Goal: Transaction & Acquisition: Purchase product/service

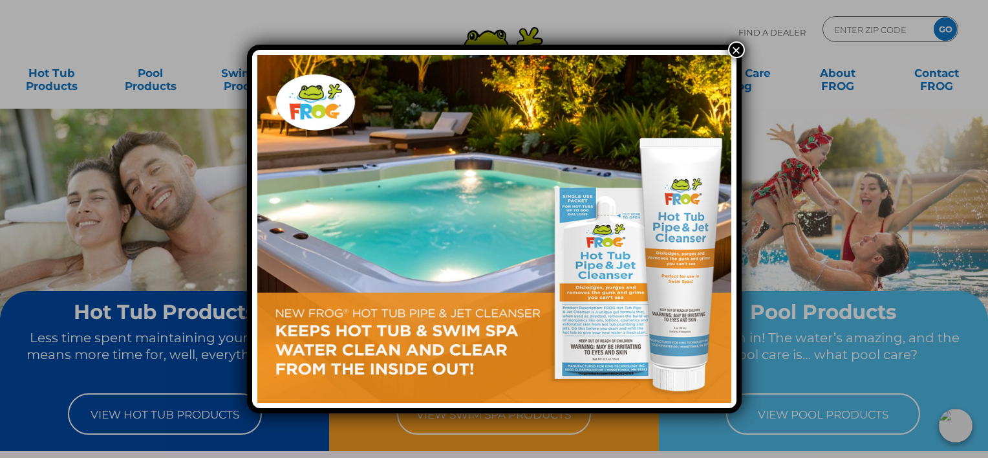
click at [736, 56] on button "×" at bounding box center [736, 49] width 17 height 17
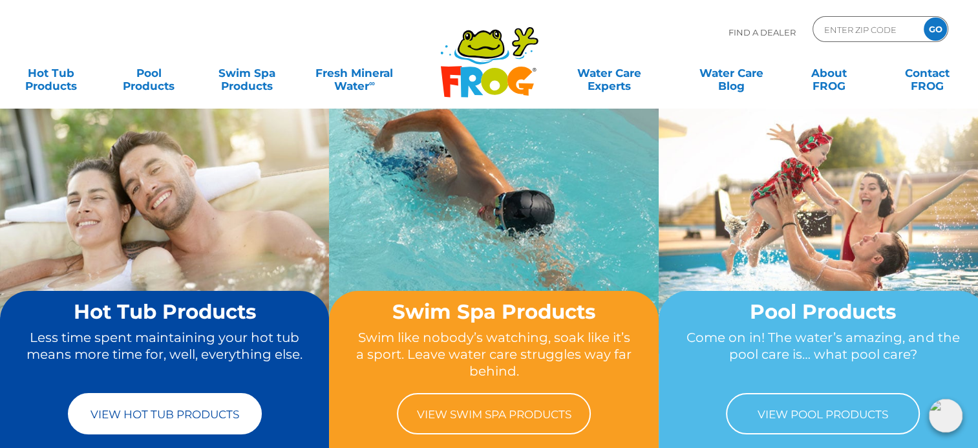
click at [157, 416] on link "View Hot Tub Products" at bounding box center [165, 413] width 194 height 41
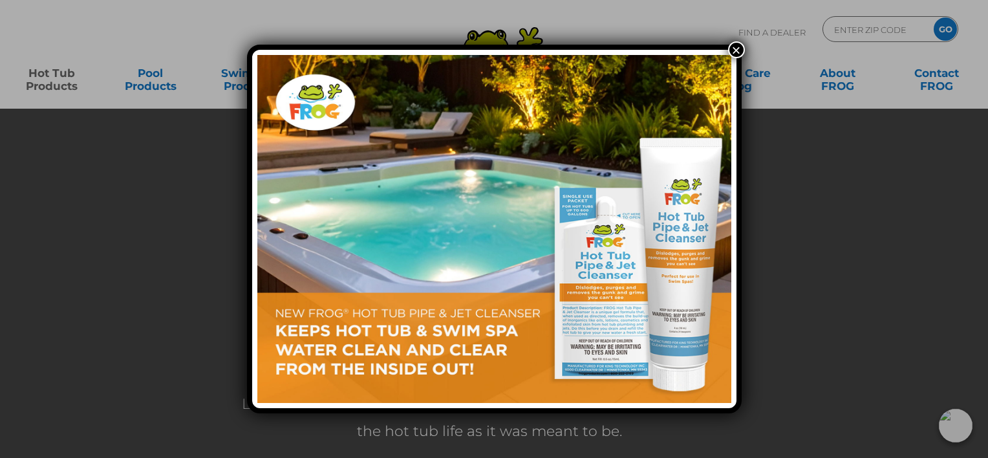
click at [732, 49] on button "×" at bounding box center [736, 49] width 17 height 17
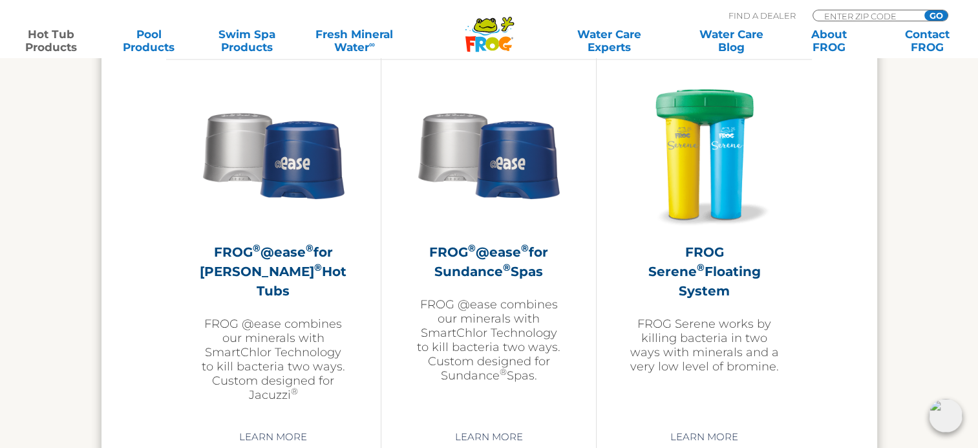
scroll to position [2312, 0]
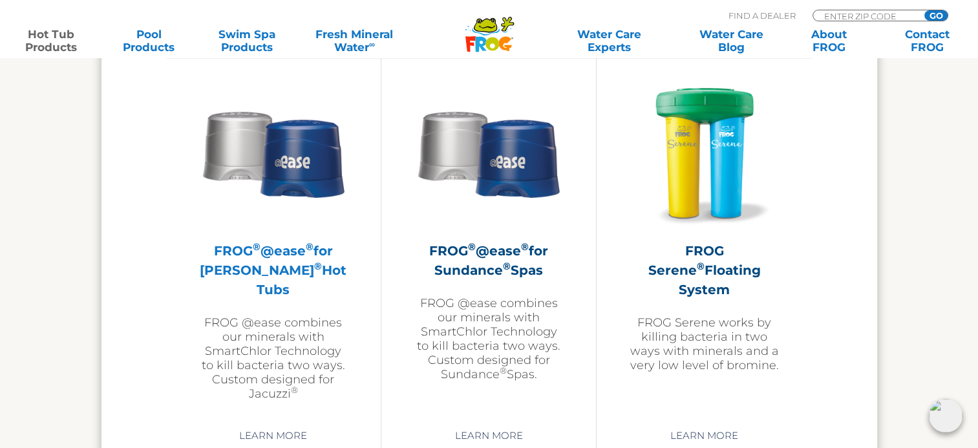
click at [252, 252] on h2 "FROG ® @ease ® for Jacuzzi ® Hot Tubs" at bounding box center [273, 269] width 150 height 58
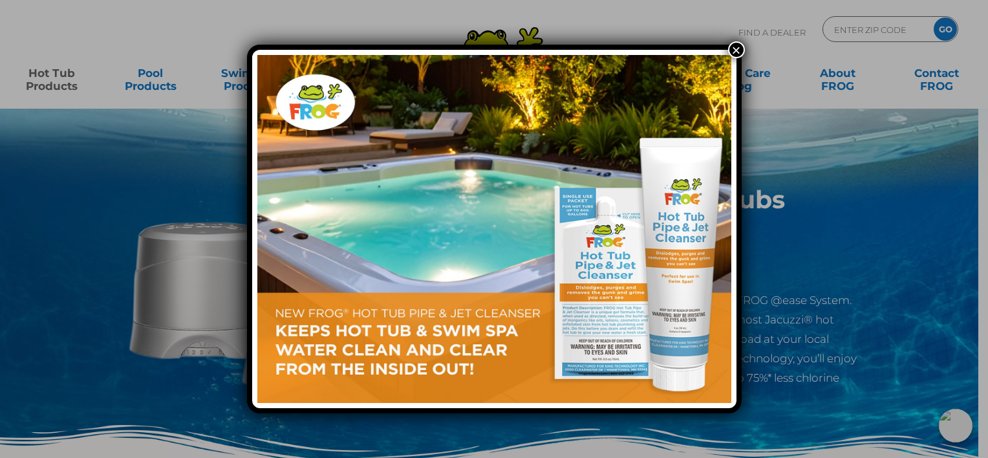
click at [731, 57] on button "×" at bounding box center [736, 49] width 17 height 17
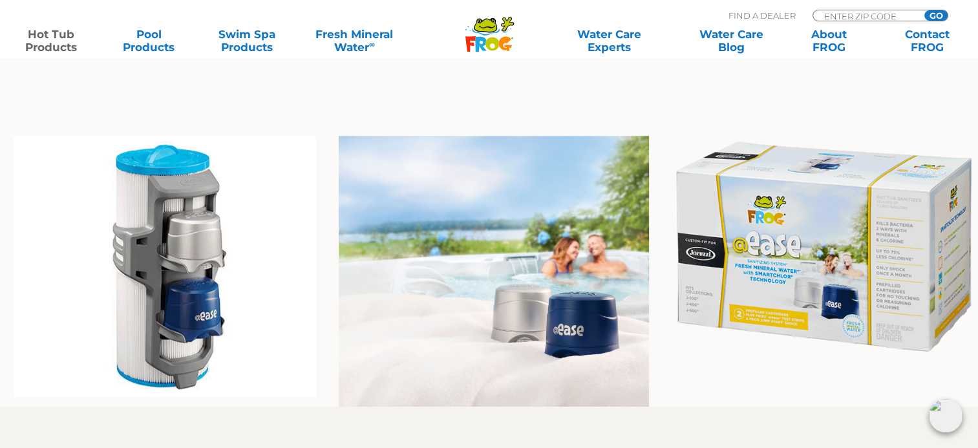
scroll to position [918, 0]
click at [155, 315] on img at bounding box center [165, 266] width 303 height 261
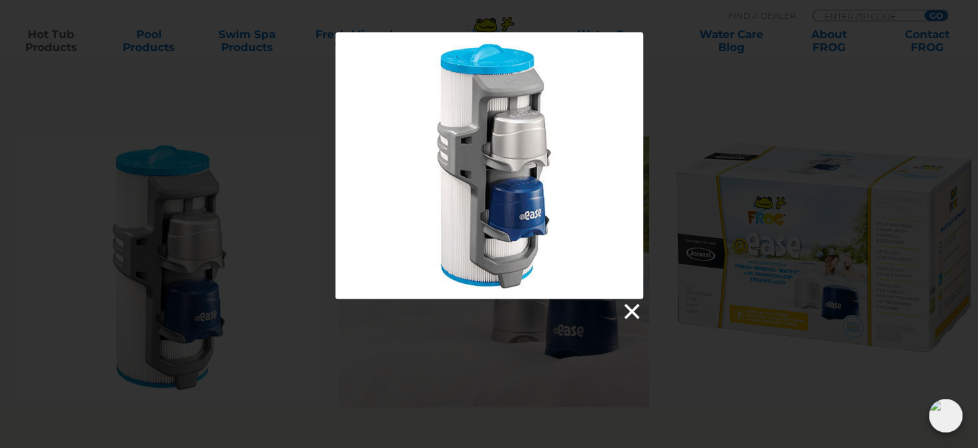
click at [627, 308] on link at bounding box center [630, 311] width 19 height 19
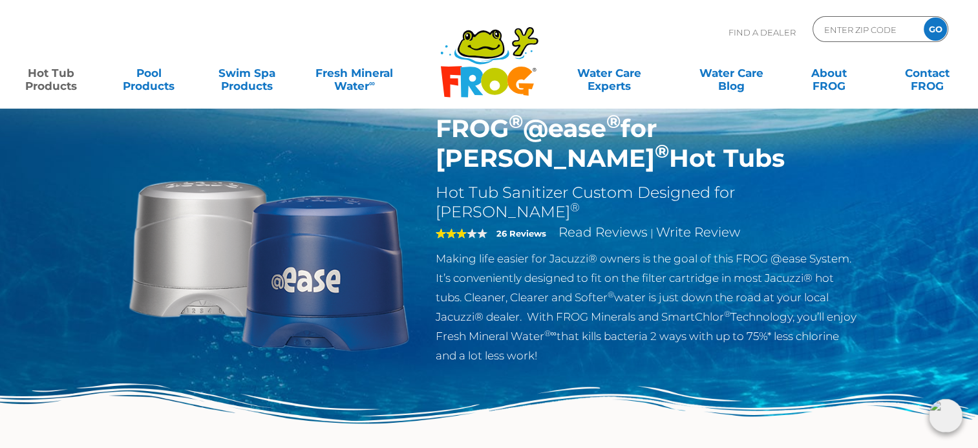
scroll to position [0, 0]
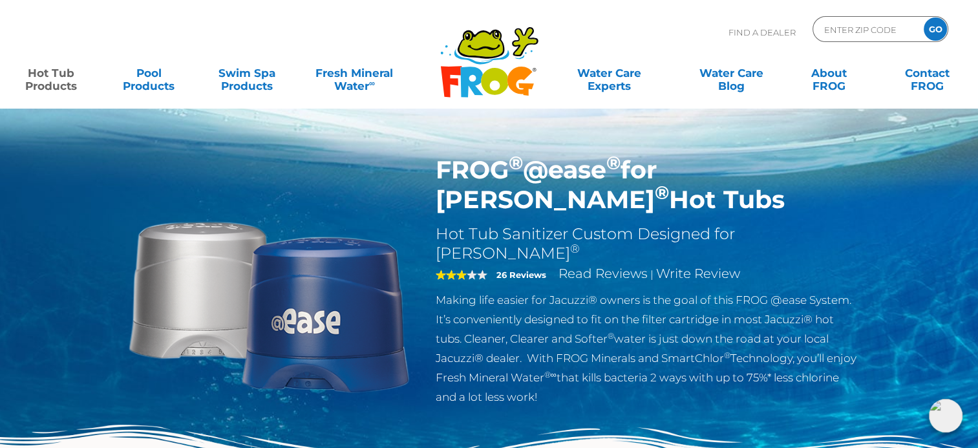
click at [160, 324] on img at bounding box center [269, 303] width 296 height 296
